Goal: Task Accomplishment & Management: Use online tool/utility

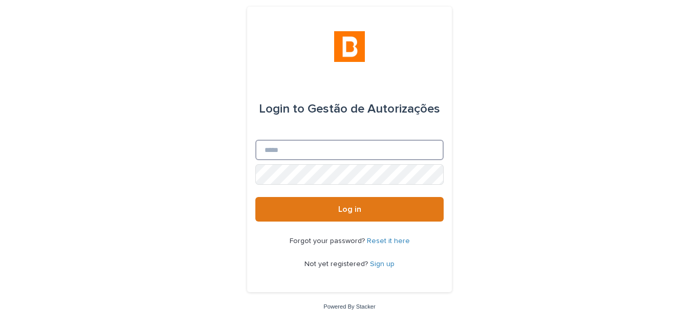
drag, startPoint x: 0, startPoint y: 0, endPoint x: 335, endPoint y: 145, distance: 365.1
click at [335, 145] on input "Email" at bounding box center [349, 150] width 188 height 20
type input "**********"
click at [295, 195] on form "**********" at bounding box center [349, 149] width 188 height 143
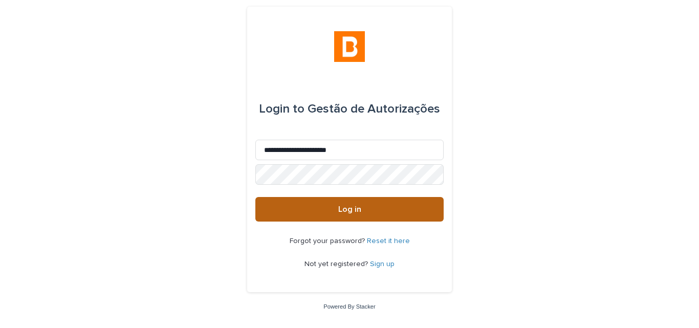
click at [295, 201] on button "Log in" at bounding box center [349, 209] width 188 height 25
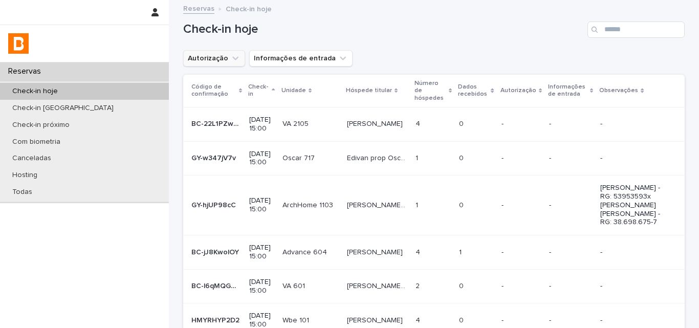
click at [220, 52] on button "Autorização" at bounding box center [214, 58] width 62 height 16
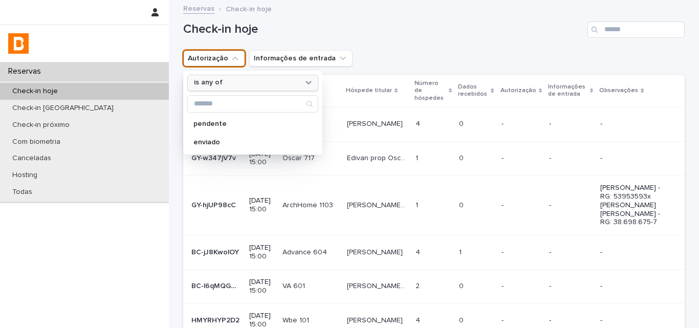
click at [233, 88] on div "is any of" at bounding box center [246, 82] width 113 height 11
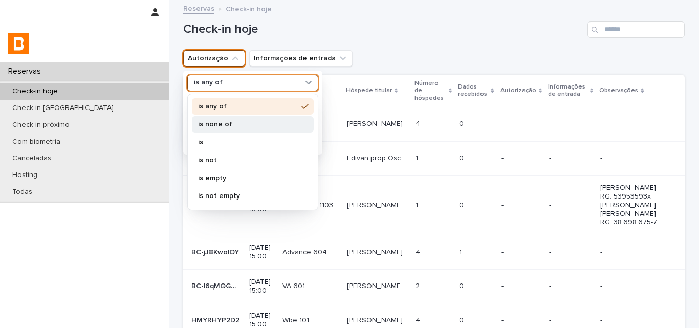
click at [235, 125] on p "is none of" at bounding box center [247, 124] width 99 height 7
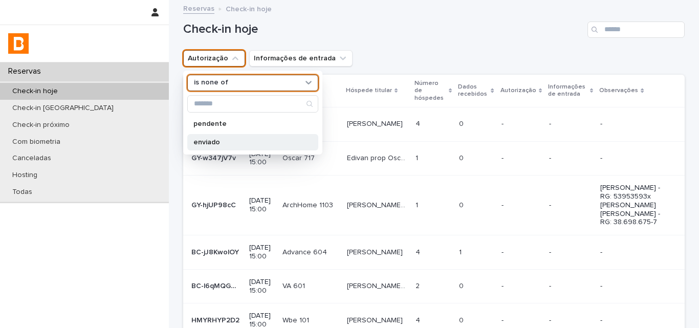
click at [231, 142] on p "enviado" at bounding box center [247, 142] width 108 height 7
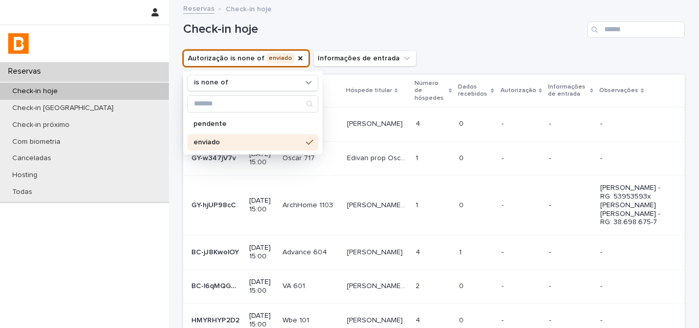
click at [429, 47] on div "Check-in hoje" at bounding box center [433, 25] width 501 height 49
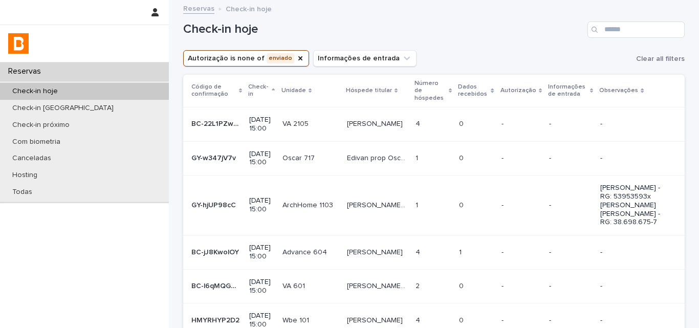
click at [509, 41] on div "Check-in hoje" at bounding box center [433, 25] width 501 height 49
